Goal: Information Seeking & Learning: Learn about a topic

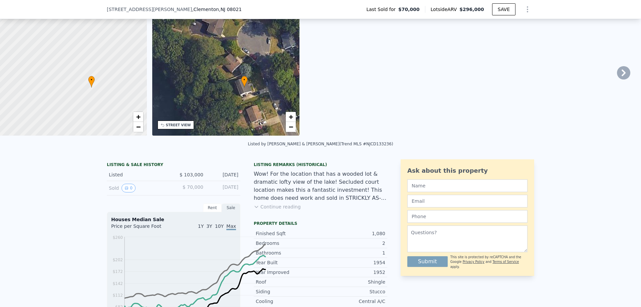
scroll to position [131, 0]
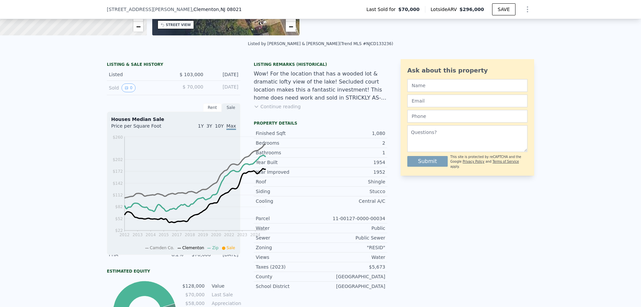
click at [203, 112] on div "Rent" at bounding box center [212, 107] width 19 height 9
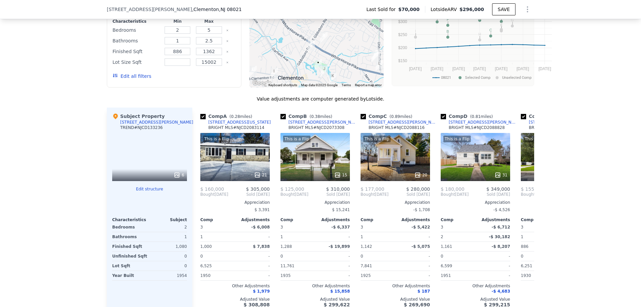
scroll to position [698, 0]
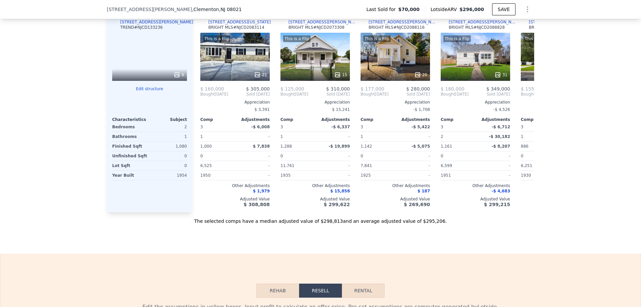
click at [175, 77] on icon at bounding box center [177, 74] width 4 height 4
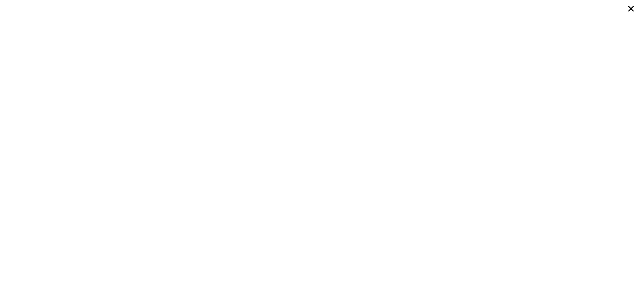
click at [628, 12] on icon at bounding box center [631, 9] width 6 height 6
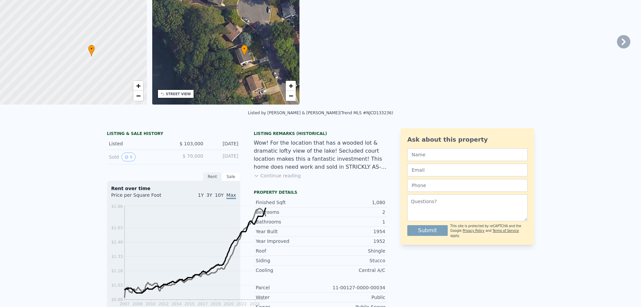
scroll to position [0, 0]
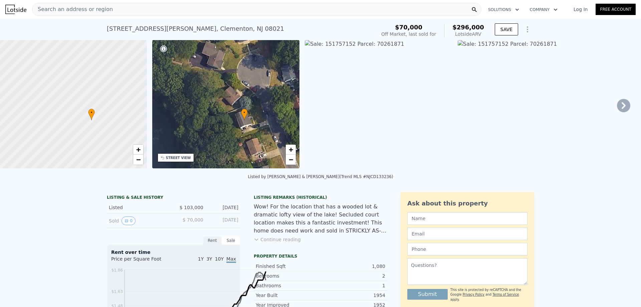
click at [392, 55] on img at bounding box center [379, 104] width 148 height 128
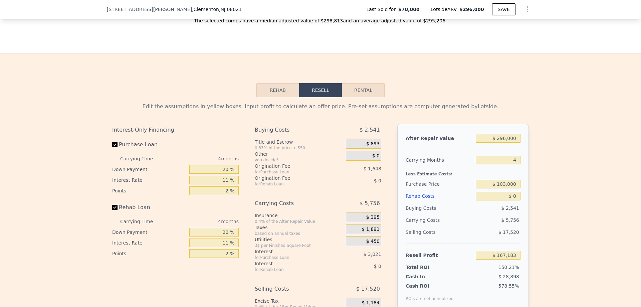
scroll to position [765, 0]
